Goal: Communication & Community: Share content

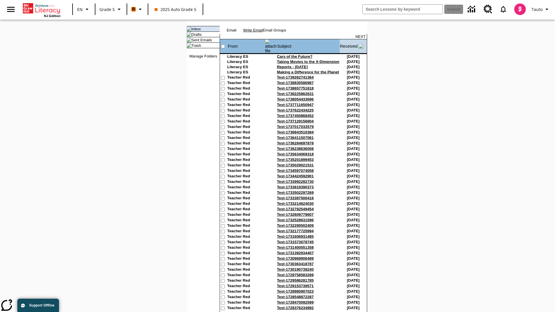
click at [263, 32] on link "Write Email" at bounding box center [253, 30] width 20 height 4
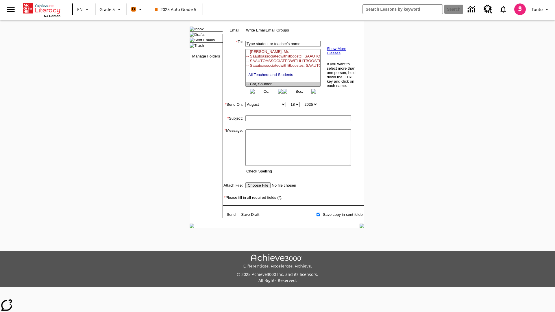
select select "U,21437107,1"
type input "Auto_attachment-NVugaNDBDv"
type textarea "email body message"
type input "C:\fakepath\jpg.jpg"
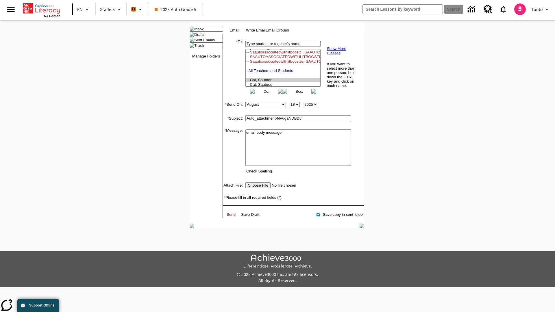
type textarea "email body message"
click at [232, 217] on link "Send" at bounding box center [231, 215] width 9 height 4
